Goal: Check status

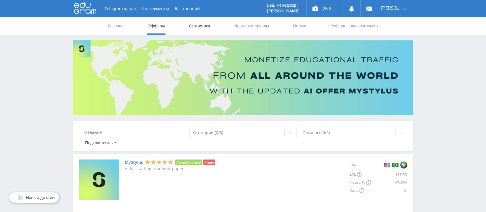
click at [196, 27] on link "Статистика" at bounding box center [199, 25] width 22 height 17
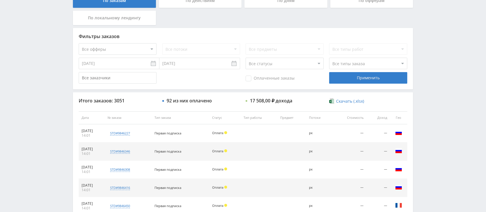
scroll to position [131, 0]
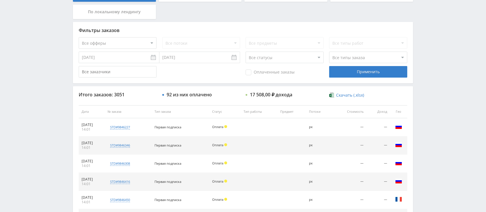
click at [137, 58] on input "[DATE]" at bounding box center [119, 58] width 81 height 12
click at [338, 68] on div "Применить" at bounding box center [368, 72] width 78 height 12
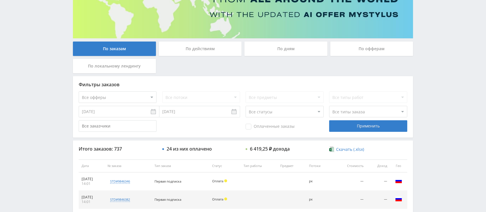
scroll to position [54, 0]
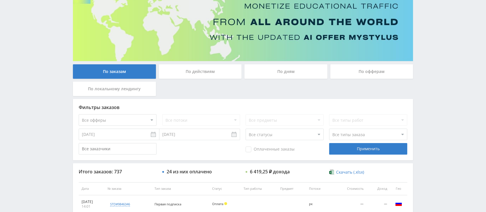
click at [127, 134] on input "[DATE]" at bounding box center [119, 135] width 81 height 12
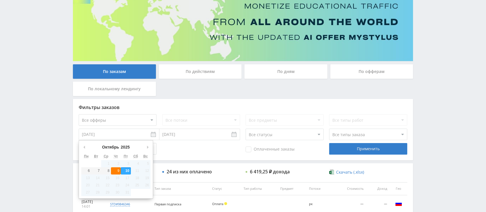
type input "[DATE]"
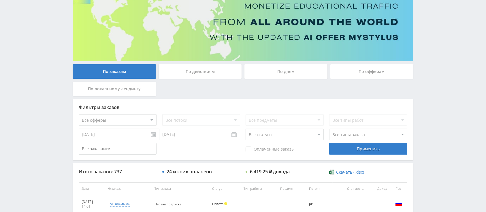
click at [189, 130] on input "[DATE]" at bounding box center [199, 135] width 81 height 12
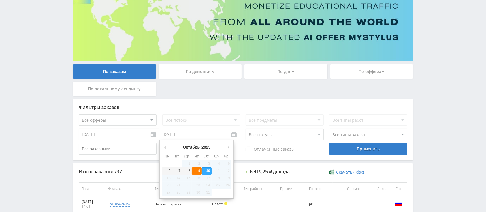
type input "[DATE]"
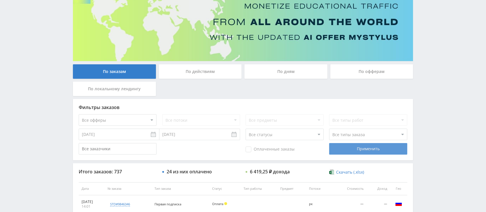
click at [343, 147] on div "Применить" at bounding box center [368, 149] width 78 height 12
click at [115, 133] on input "[DATE]" at bounding box center [119, 135] width 81 height 12
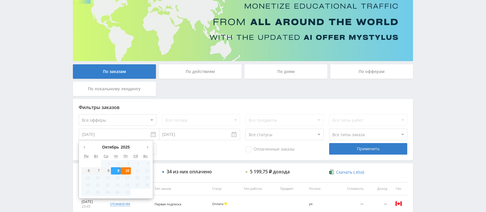
type input "[DATE]"
drag, startPoint x: 125, startPoint y: 170, endPoint x: 135, endPoint y: 167, distance: 10.4
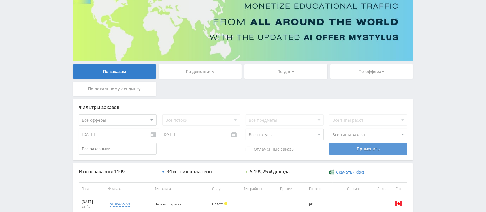
click at [364, 144] on div "Применить" at bounding box center [368, 149] width 78 height 12
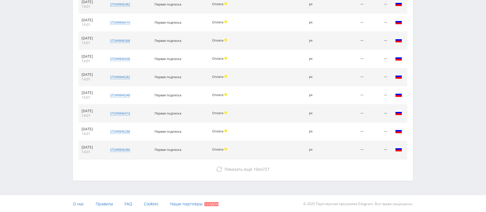
scroll to position [0, 0]
